Goal: Download file/media

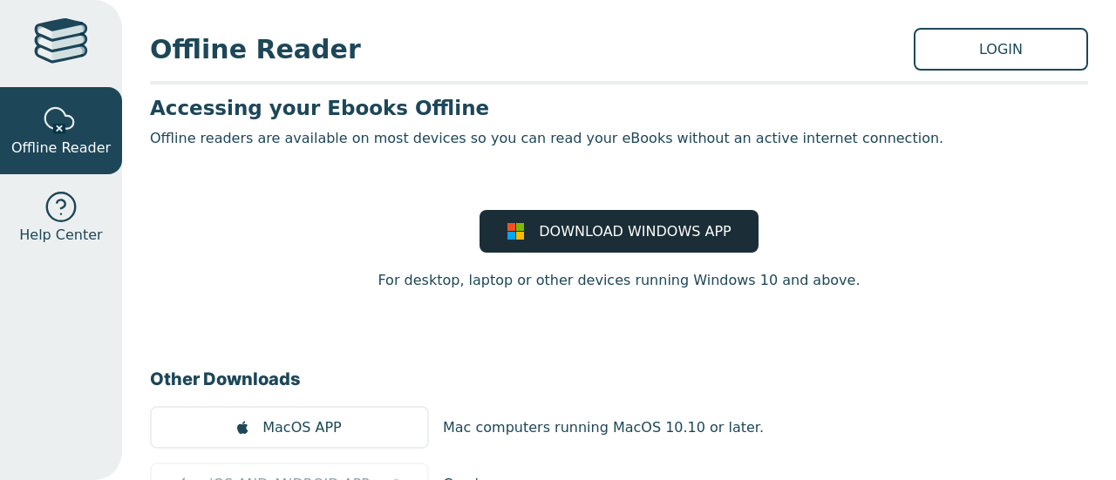
click at [611, 234] on span "DOWNLOAD WINDOWS APP" at bounding box center [635, 231] width 192 height 21
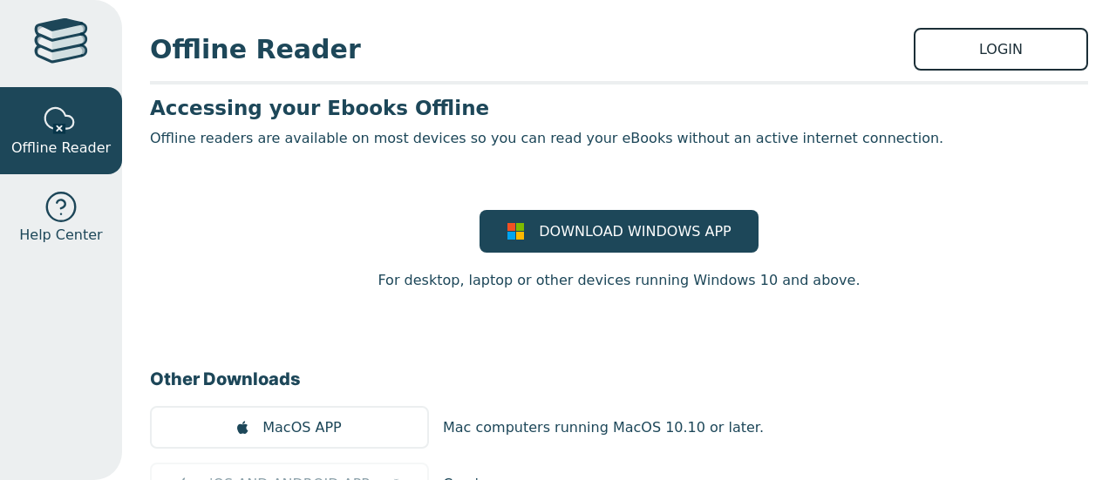
click at [950, 46] on link "LOGIN" at bounding box center [1001, 49] width 174 height 43
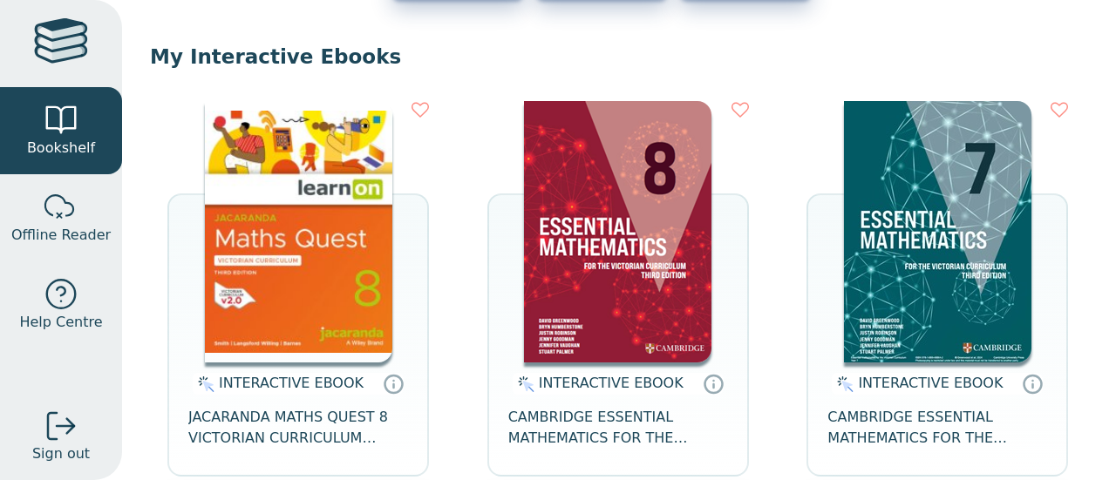
scroll to position [174, 0]
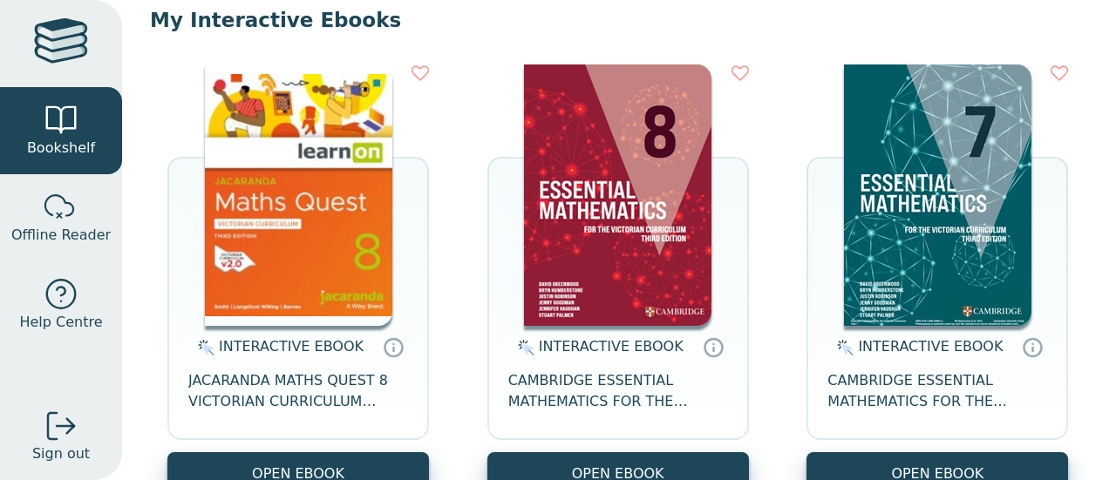
click at [298, 228] on img at bounding box center [298, 196] width 187 height 262
